Goal: Use online tool/utility: Utilize a website feature to perform a specific function

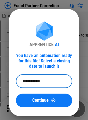
click at [63, 82] on input "**********" at bounding box center [42, 82] width 52 height 14
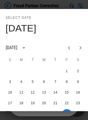
scroll to position [41, 0]
